Goal: Navigation & Orientation: Find specific page/section

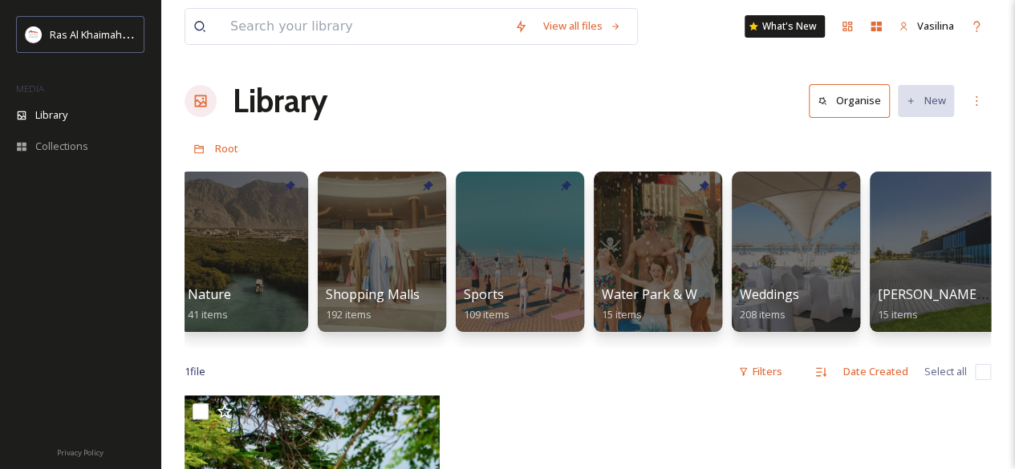
scroll to position [0, 835]
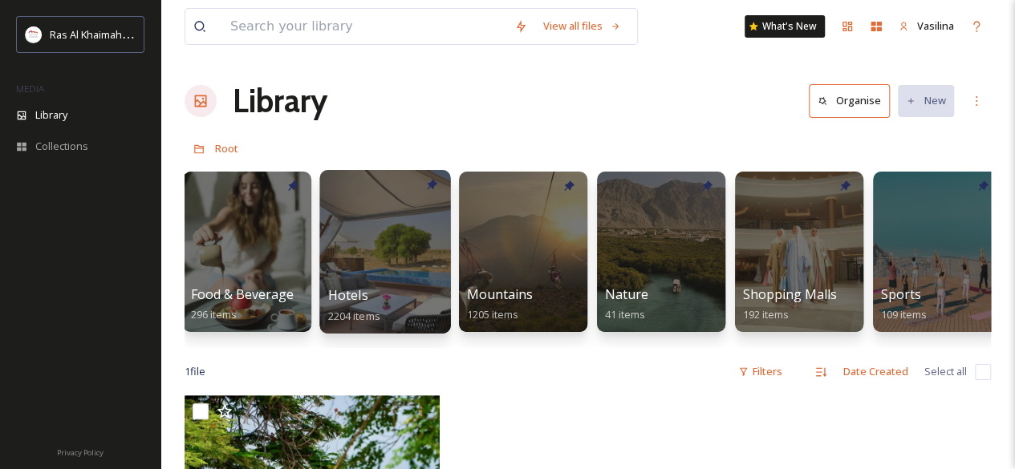
click at [402, 260] on div at bounding box center [384, 252] width 131 height 164
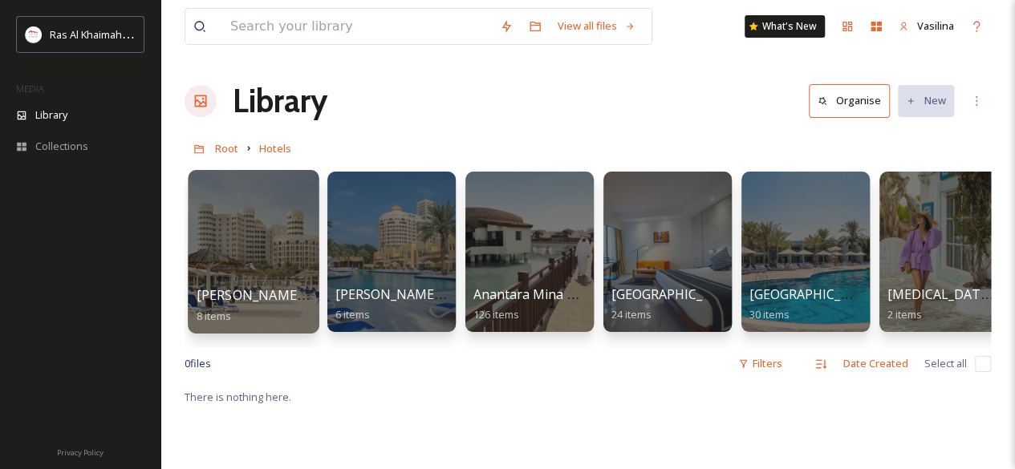
click at [284, 254] on div at bounding box center [253, 252] width 131 height 164
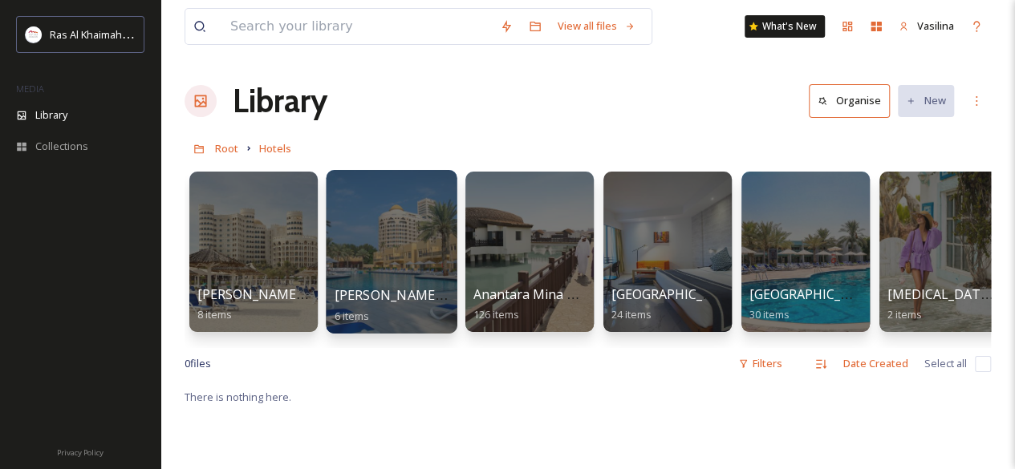
click at [383, 243] on div at bounding box center [391, 252] width 131 height 164
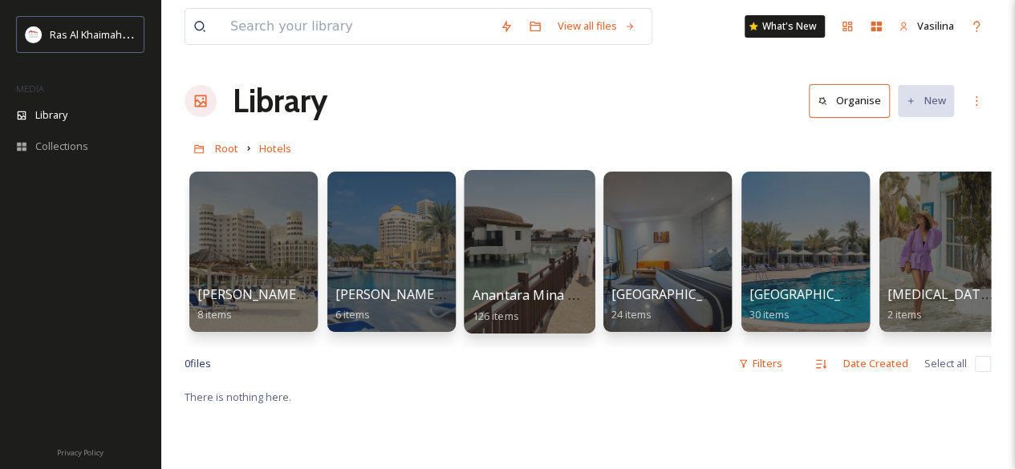
click at [536, 235] on div at bounding box center [529, 252] width 131 height 164
